Goal: Information Seeking & Learning: Find specific page/section

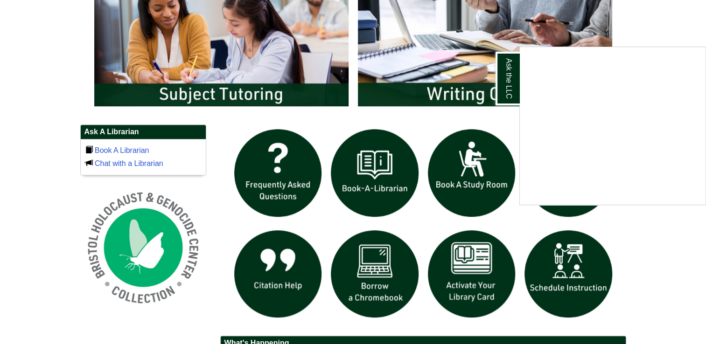
scroll to position [541, 0]
click at [275, 172] on div "Ask the LLC" at bounding box center [353, 172] width 706 height 344
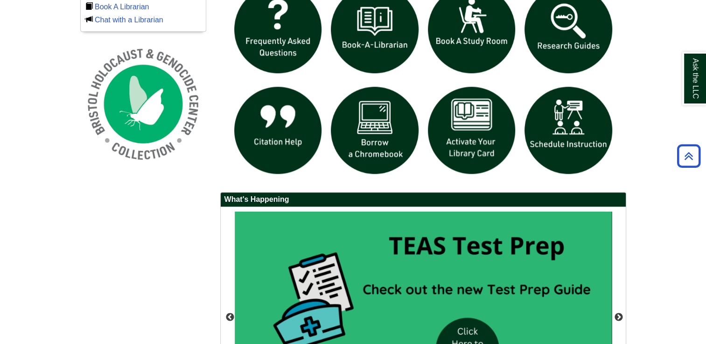
scroll to position [826, 0]
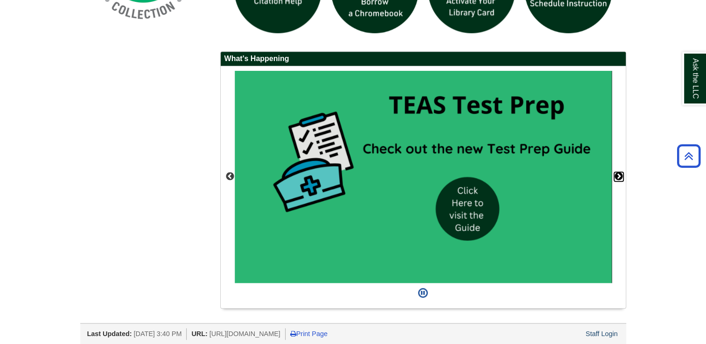
click at [619, 176] on button "Next" at bounding box center [618, 176] width 9 height 9
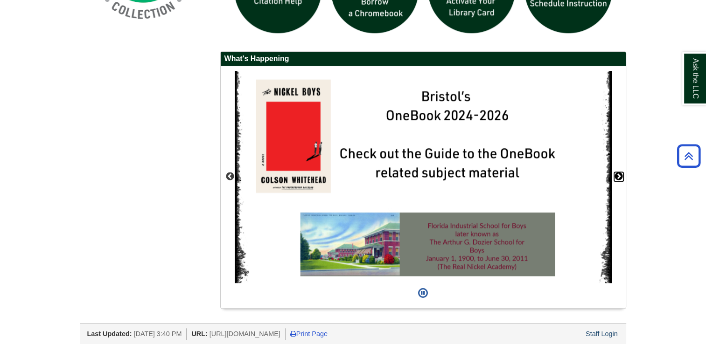
click at [619, 176] on button "Next" at bounding box center [618, 176] width 9 height 9
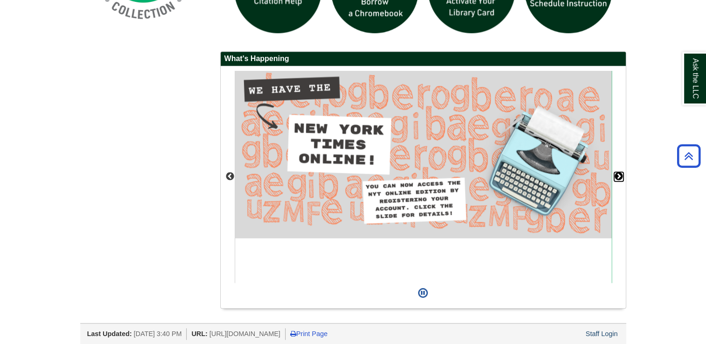
click at [619, 176] on button "Next" at bounding box center [618, 176] width 9 height 9
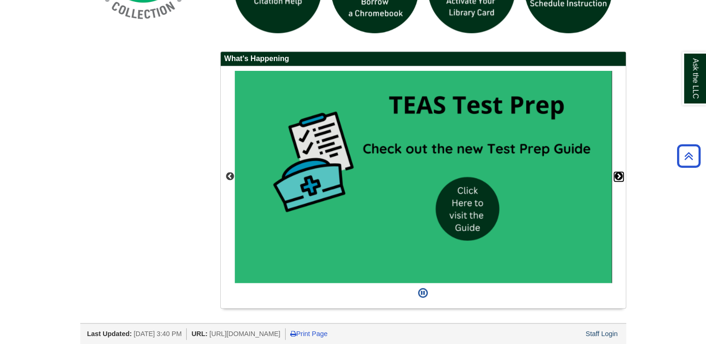
click at [619, 176] on button "Next" at bounding box center [618, 176] width 9 height 9
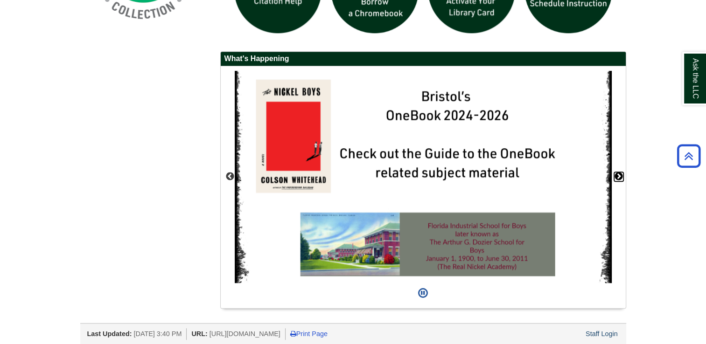
click at [619, 176] on button "Next" at bounding box center [618, 176] width 9 height 9
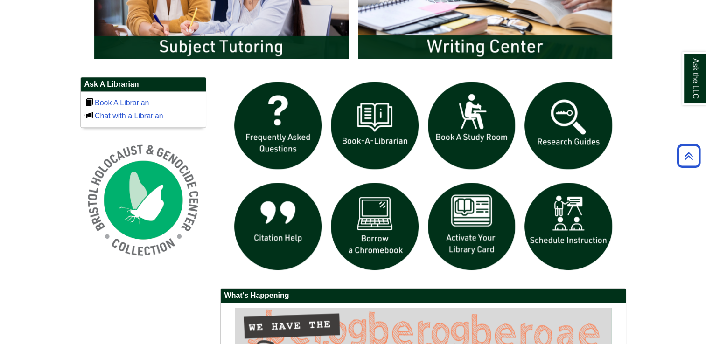
scroll to position [588, 0]
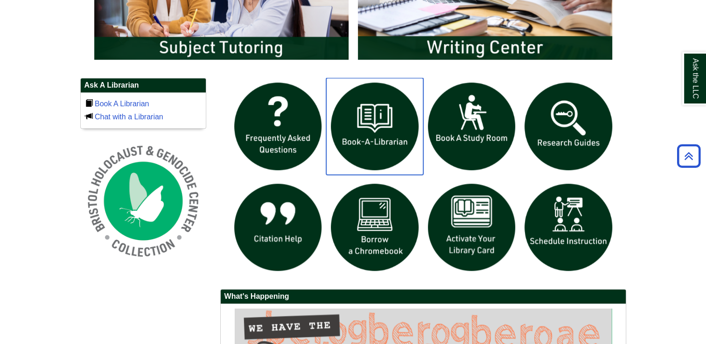
click at [384, 127] on img "slideshow" at bounding box center [374, 126] width 97 height 97
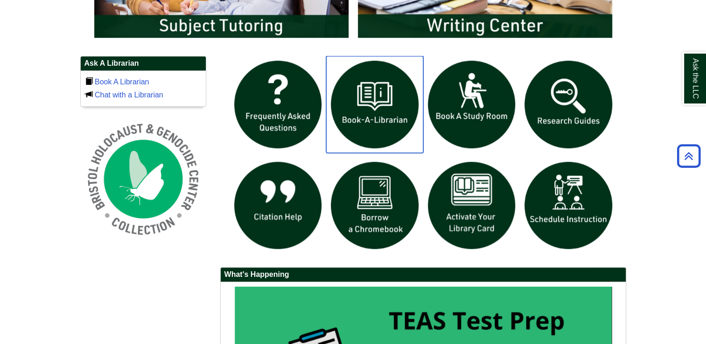
scroll to position [467, 0]
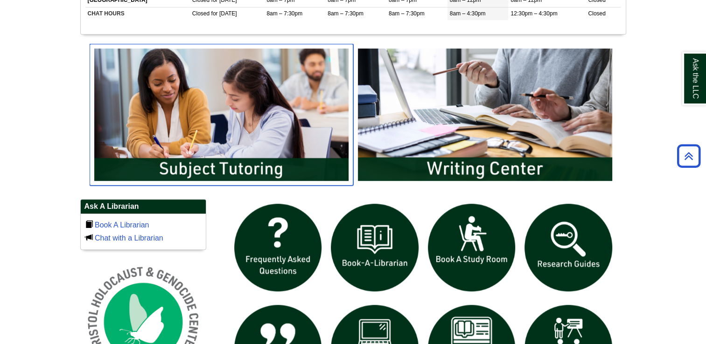
click at [239, 156] on img "slideshow" at bounding box center [222, 115] width 264 height 142
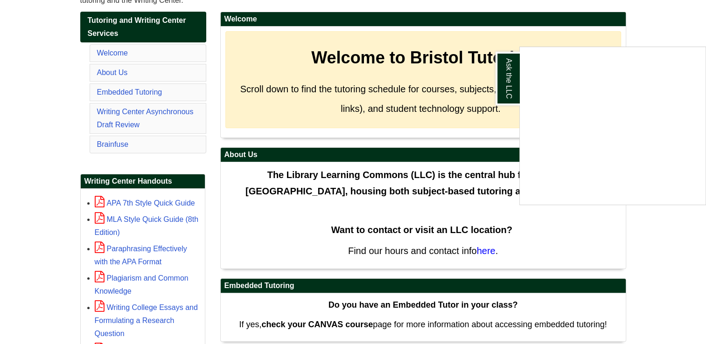
scroll to position [160, 0]
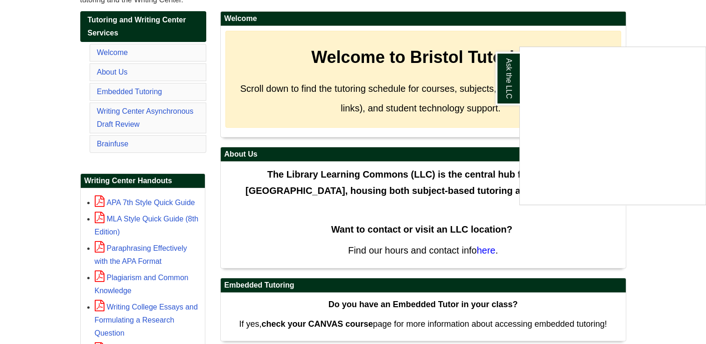
click at [116, 75] on div "Ask the LLC" at bounding box center [353, 172] width 706 height 344
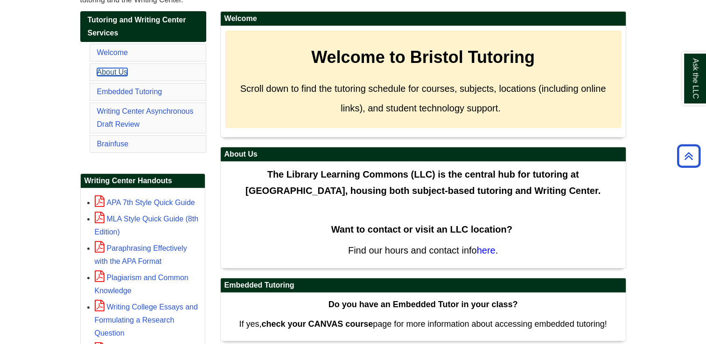
click at [115, 69] on link "About Us" at bounding box center [112, 72] width 31 height 8
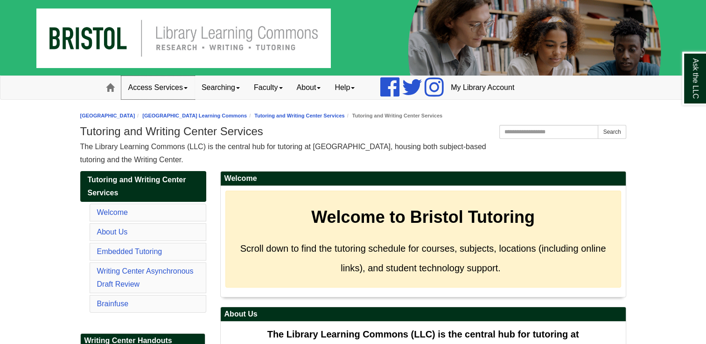
click at [172, 92] on link "Access Services" at bounding box center [157, 87] width 73 height 23
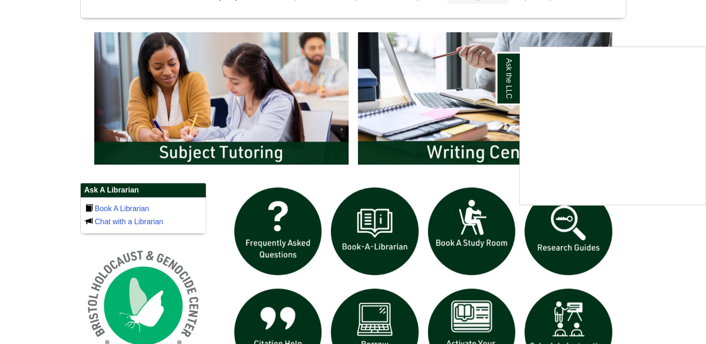
scroll to position [480, 0]
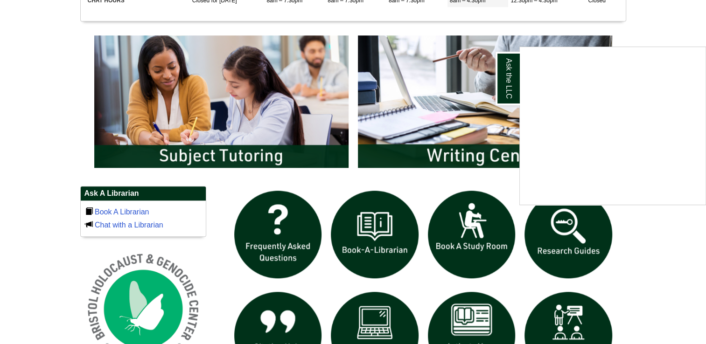
click at [467, 210] on div "Ask the LLC" at bounding box center [353, 172] width 706 height 344
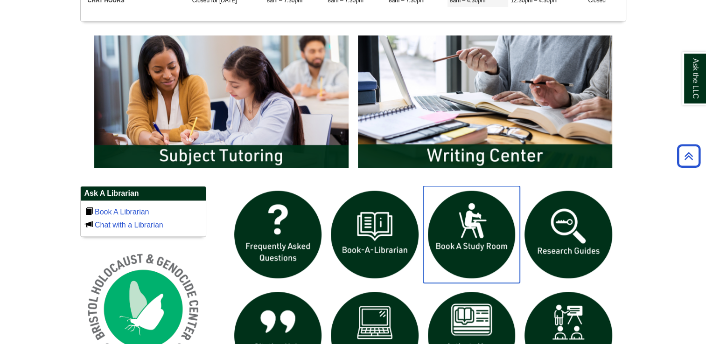
click at [460, 246] on img "slideshow" at bounding box center [471, 234] width 97 height 97
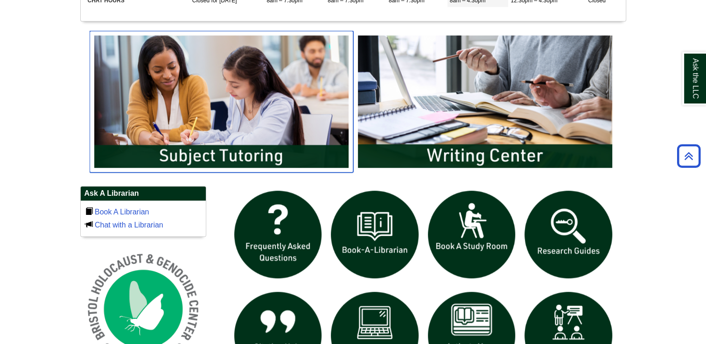
click at [270, 140] on img "slideshow" at bounding box center [222, 102] width 264 height 142
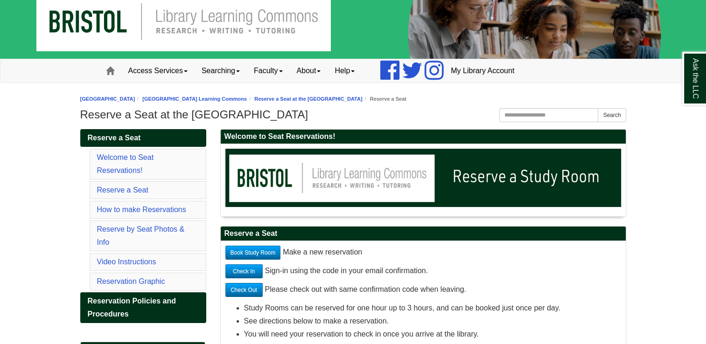
scroll to position [15, 0]
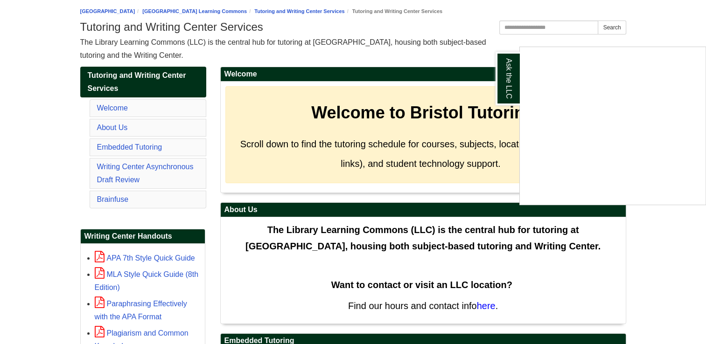
scroll to position [106, 0]
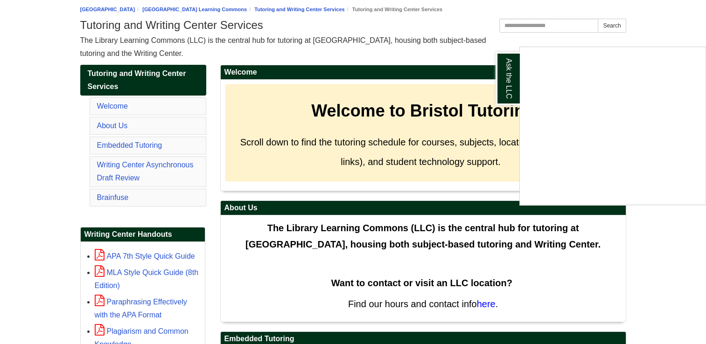
click at [112, 126] on div "Ask the LLC" at bounding box center [353, 172] width 706 height 344
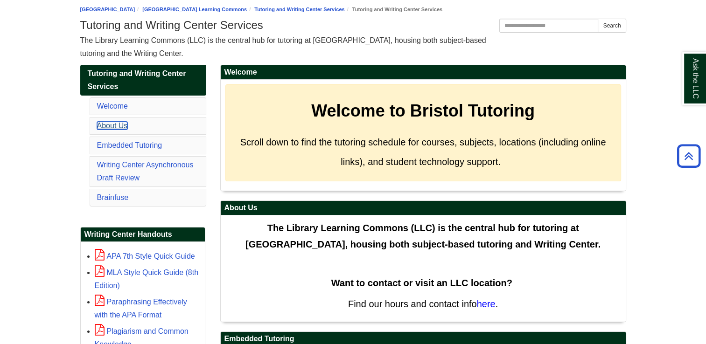
click at [112, 126] on link "About Us" at bounding box center [112, 126] width 31 height 8
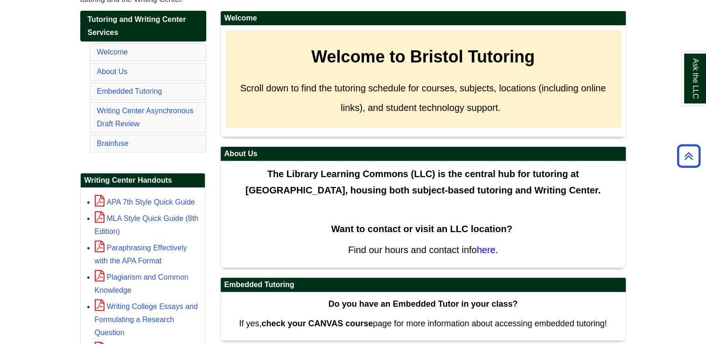
scroll to position [161, 0]
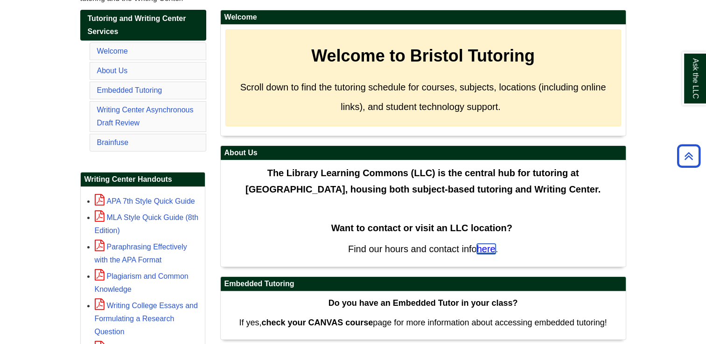
click at [480, 246] on span "here" at bounding box center [486, 249] width 19 height 10
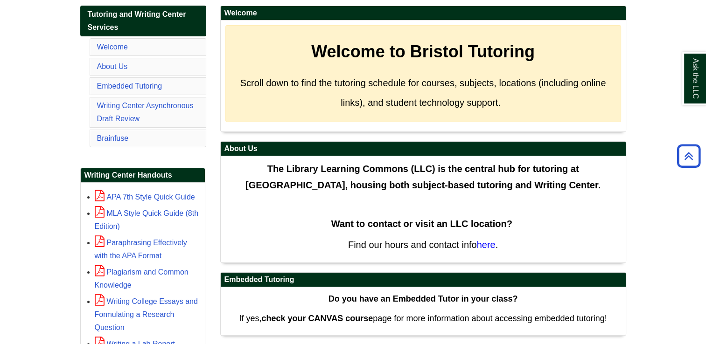
scroll to position [165, 0]
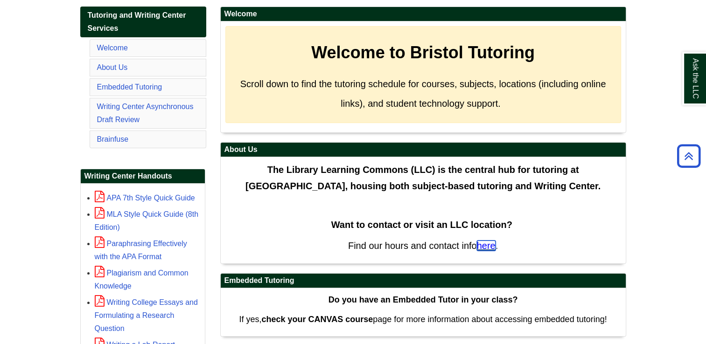
click at [490, 246] on span "here" at bounding box center [486, 246] width 19 height 10
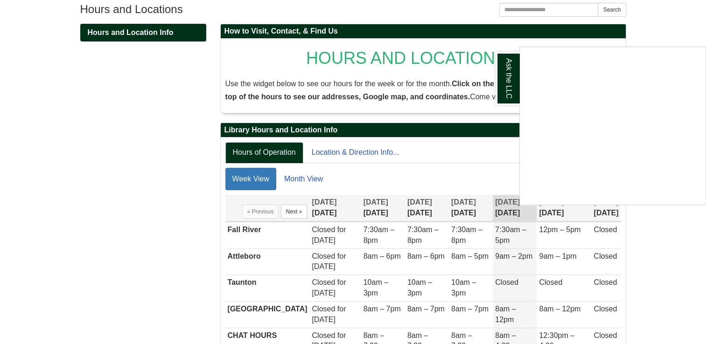
scroll to position [122, 0]
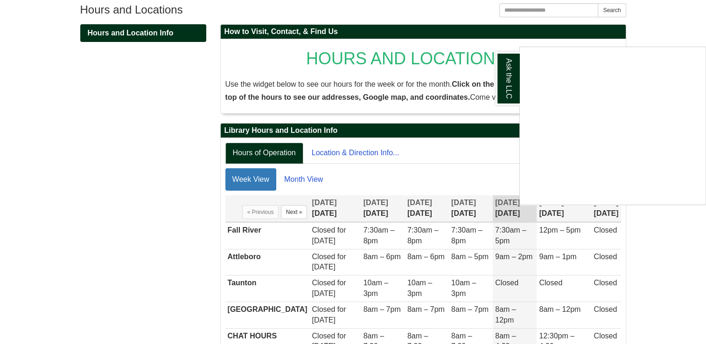
click at [340, 151] on div "Ask the LLC" at bounding box center [353, 172] width 706 height 344
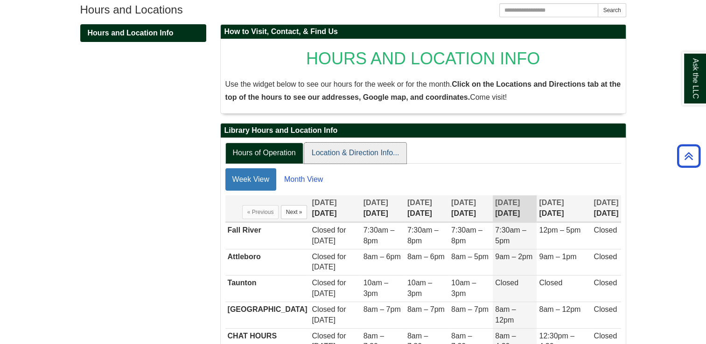
click at [340, 151] on link "Location & Direction Info..." at bounding box center [355, 153] width 103 height 21
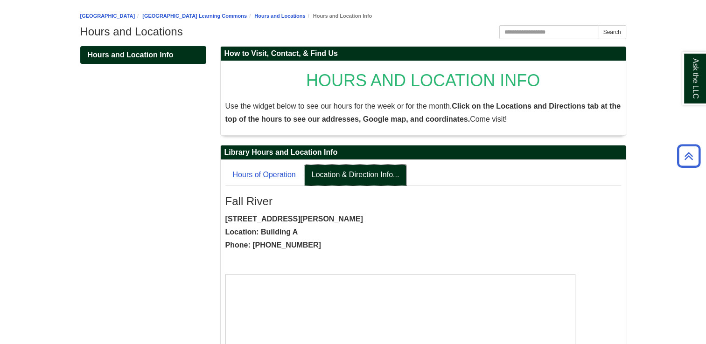
scroll to position [99, 0]
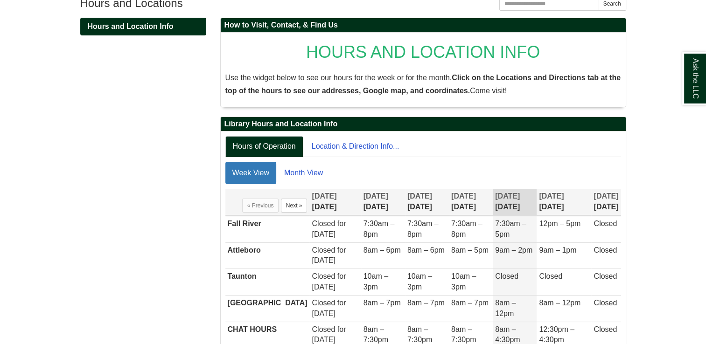
scroll to position [178, 0]
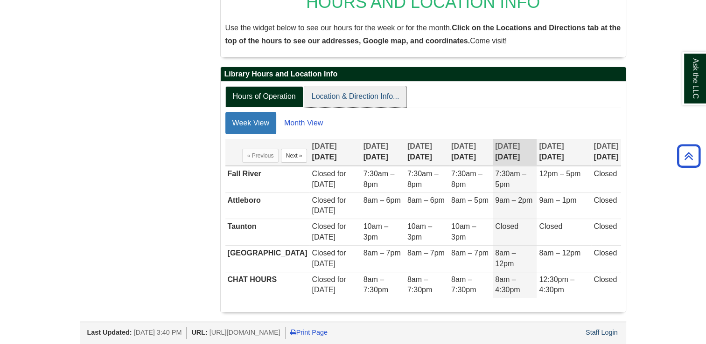
click at [343, 99] on link "Location & Direction Info..." at bounding box center [355, 96] width 103 height 21
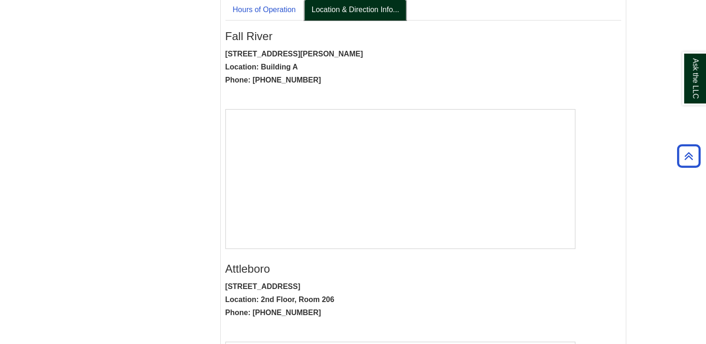
scroll to position [266, 0]
